Goal: Transaction & Acquisition: Purchase product/service

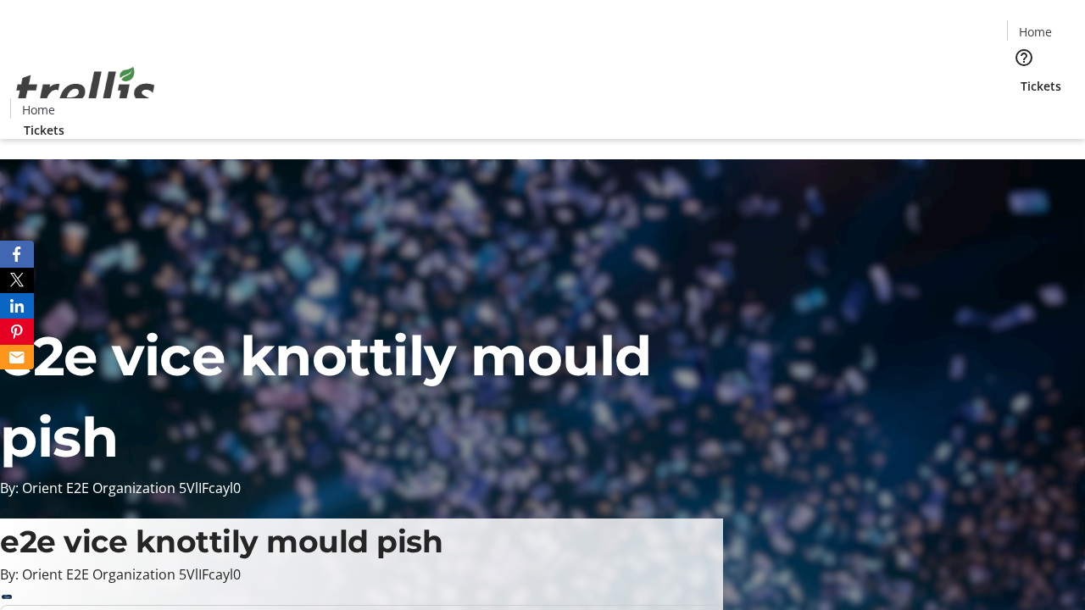
click at [1021, 77] on span "Tickets" at bounding box center [1041, 86] width 41 height 18
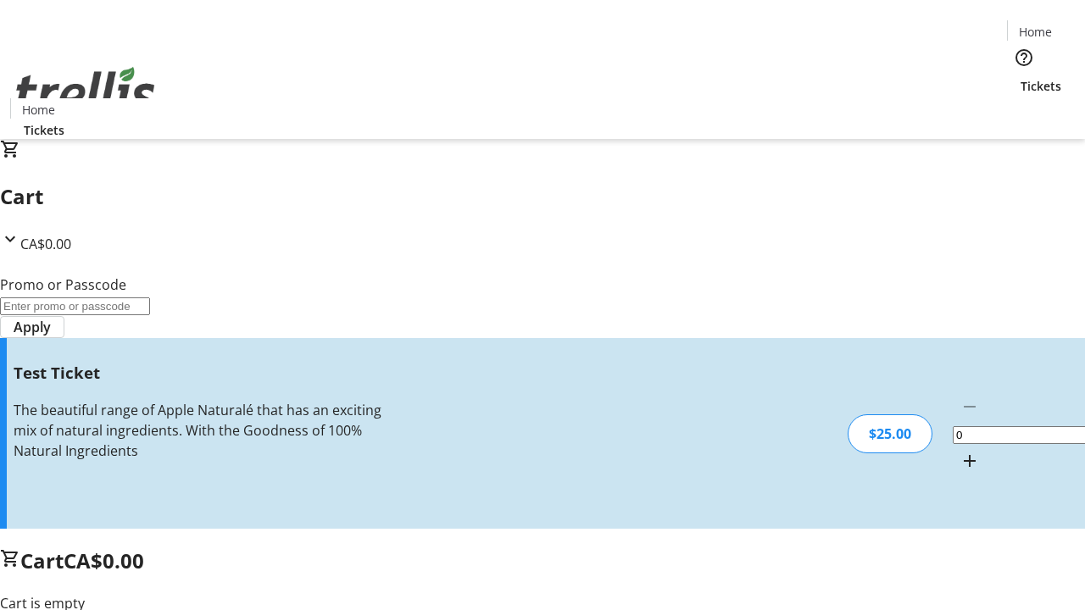
click at [960, 451] on mat-icon "Increment by one" at bounding box center [970, 461] width 20 height 20
type input "1"
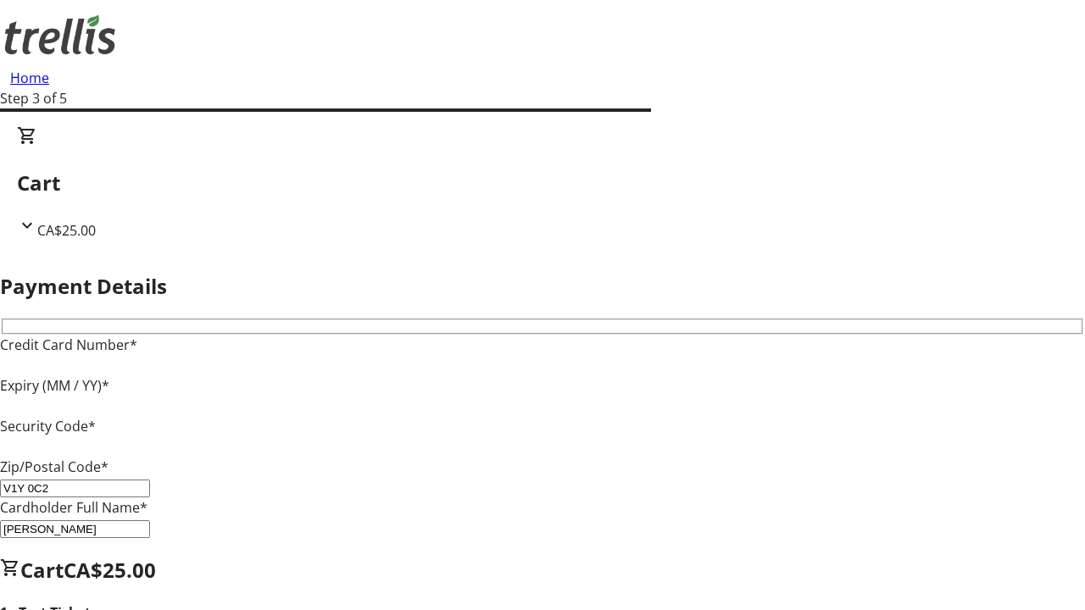
type input "V1Y 0C2"
